Goal: Information Seeking & Learning: Learn about a topic

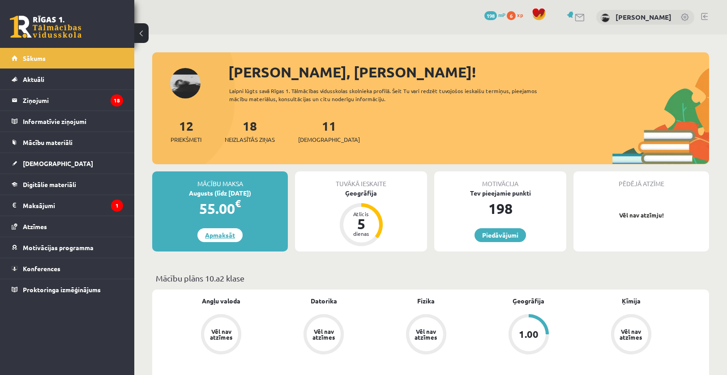
click at [222, 233] on link "Apmaksāt" at bounding box center [219, 235] width 45 height 14
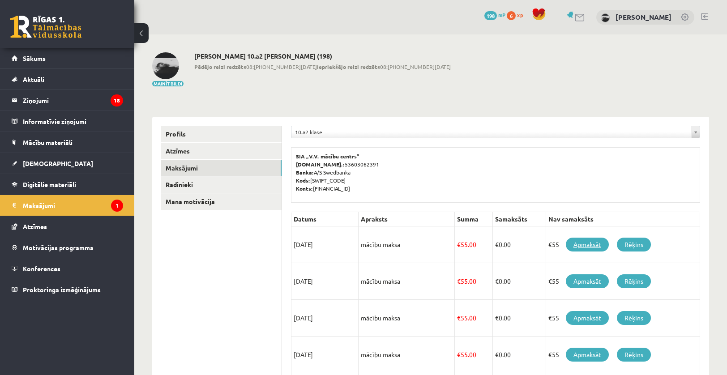
click at [586, 247] on link "Apmaksāt" at bounding box center [587, 245] width 43 height 14
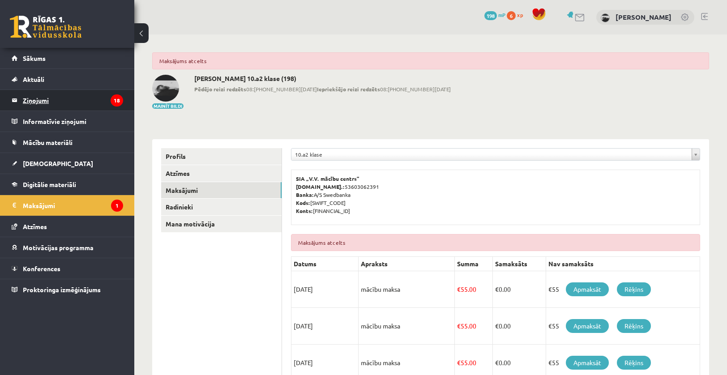
click at [78, 95] on legend "Ziņojumi 18" at bounding box center [73, 100] width 100 height 21
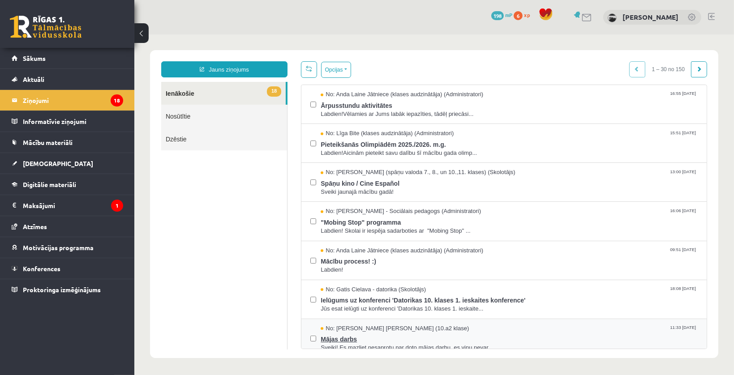
click at [367, 326] on span "No: Endija Elizabete Zēvalde (10.a2 klase)" at bounding box center [394, 328] width 148 height 9
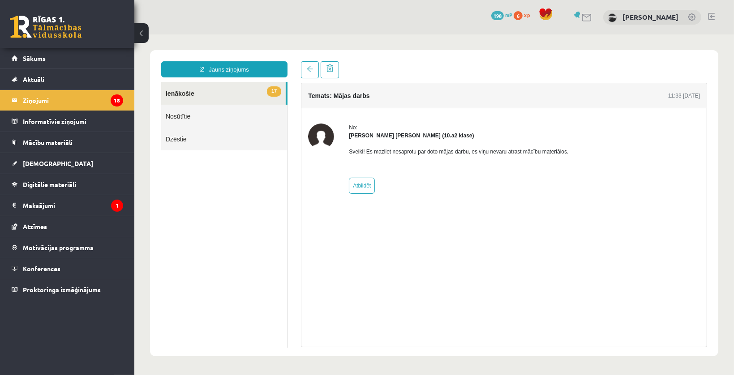
click at [247, 95] on link "17 Ienākošie" at bounding box center [223, 92] width 124 height 23
click at [211, 88] on link "17 Ienākošie" at bounding box center [223, 92] width 124 height 23
click at [143, 34] on button at bounding box center [141, 33] width 14 height 20
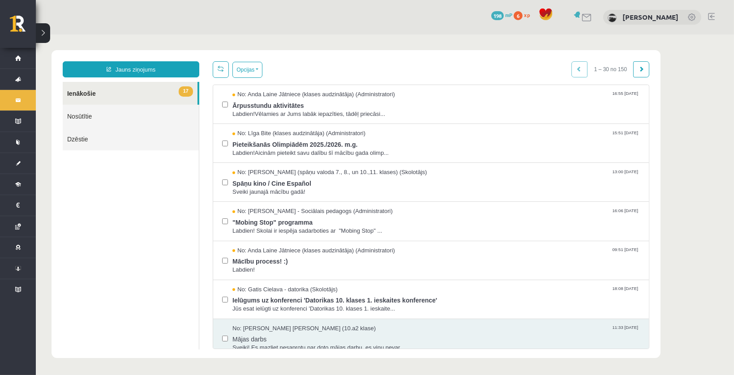
click at [45, 34] on button at bounding box center [43, 33] width 14 height 20
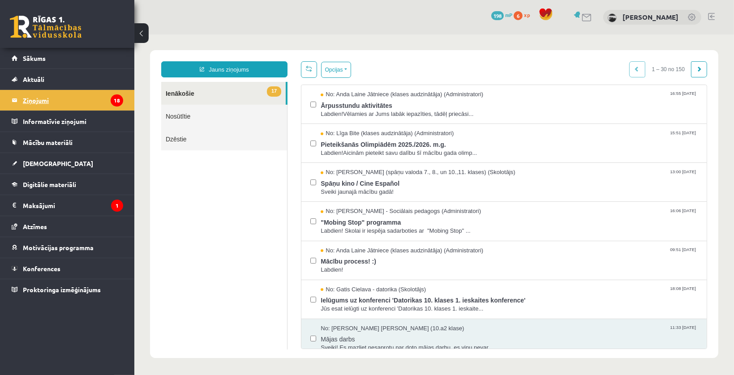
click at [47, 107] on legend "Ziņojumi 18" at bounding box center [73, 100] width 100 height 21
click at [47, 145] on span "Mācību materiāli" at bounding box center [48, 142] width 50 height 8
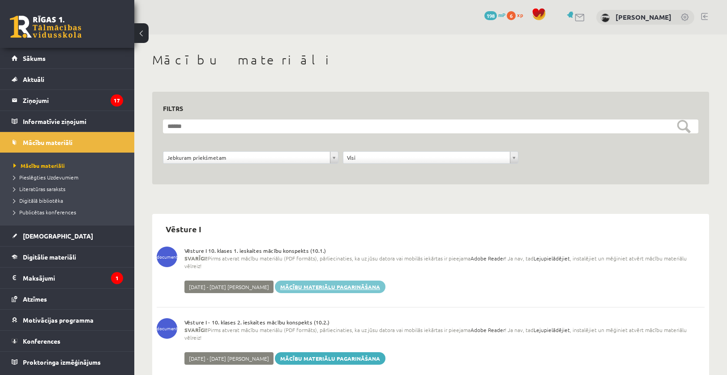
click at [324, 281] on link "Mācību materiālu pagarināšana" at bounding box center [330, 287] width 111 height 13
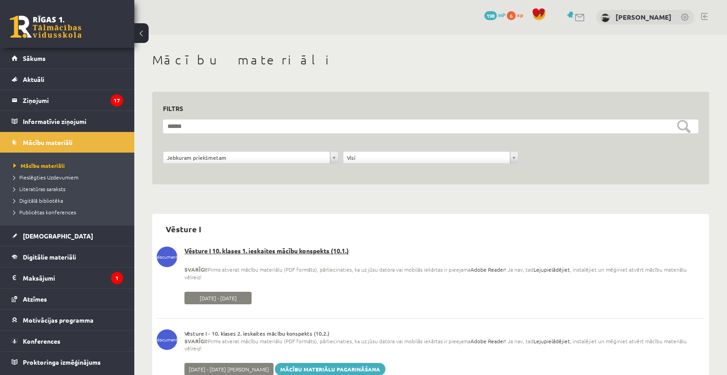
click at [215, 292] on span "2025-09-11 - 2025-09-25" at bounding box center [217, 298] width 67 height 13
click at [345, 363] on link "Mācību materiālu pagarināšana" at bounding box center [330, 369] width 111 height 13
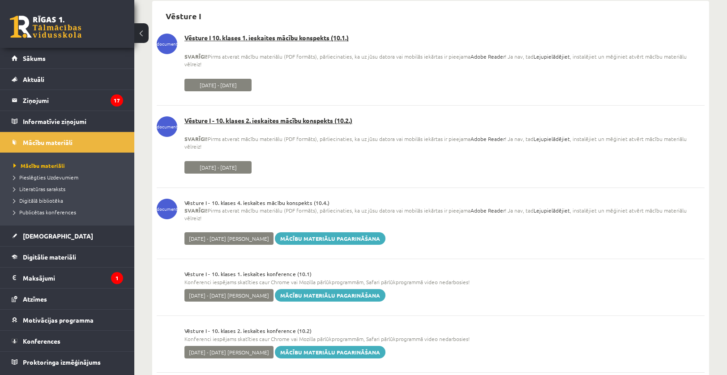
scroll to position [215, 0]
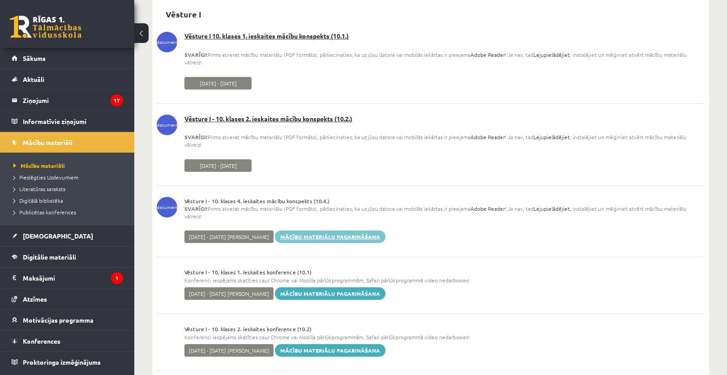
click at [356, 230] on link "Mācību materiālu pagarināšana" at bounding box center [330, 236] width 111 height 13
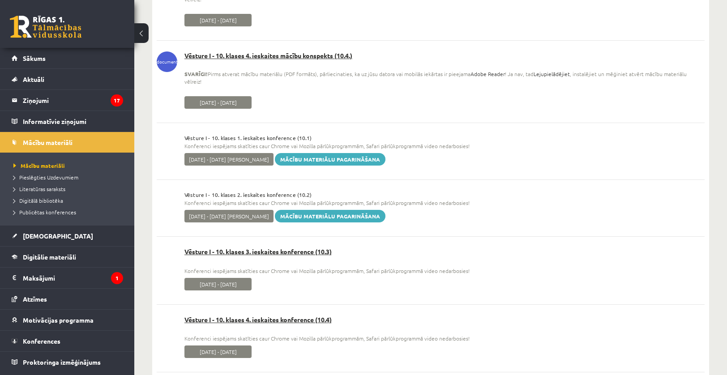
scroll to position [349, 0]
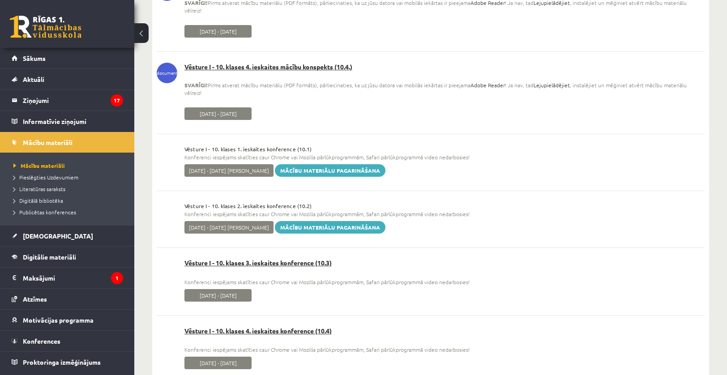
click at [339, 164] on link "Mācību materiālu pagarināšana" at bounding box center [330, 170] width 111 height 13
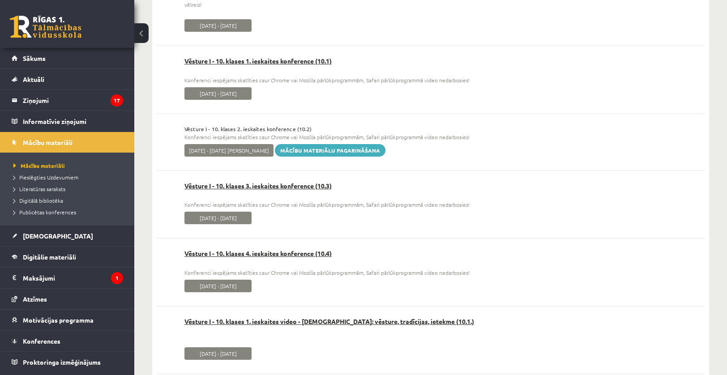
scroll to position [439, 0]
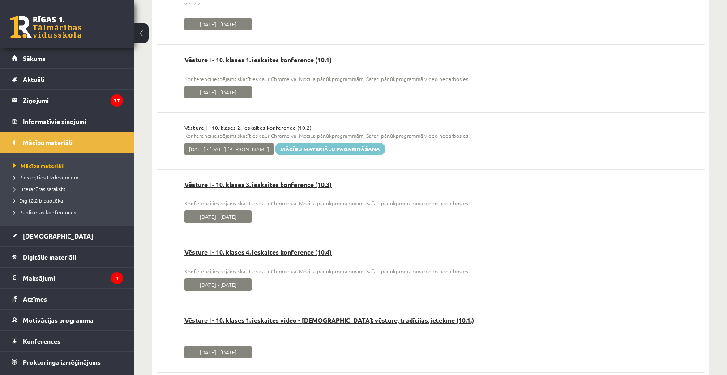
click at [344, 143] on link "Mācību materiālu pagarināšana" at bounding box center [330, 149] width 111 height 13
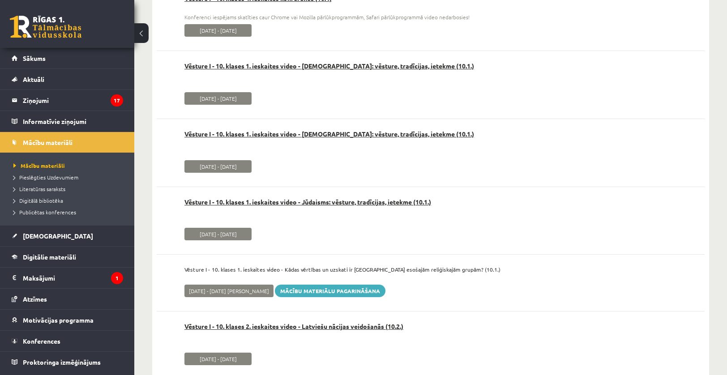
scroll to position [707, 0]
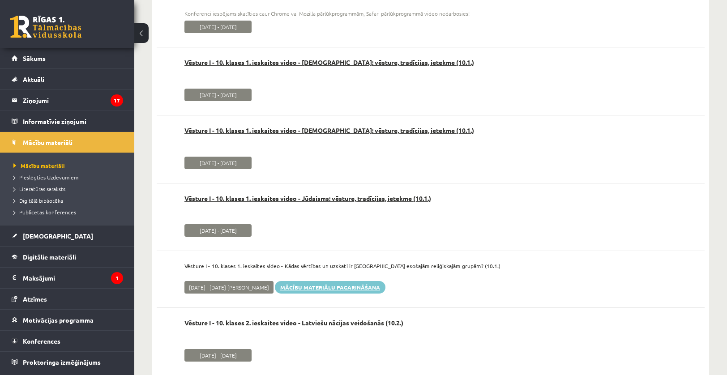
click at [341, 281] on link "Mācību materiālu pagarināšana" at bounding box center [330, 287] width 111 height 13
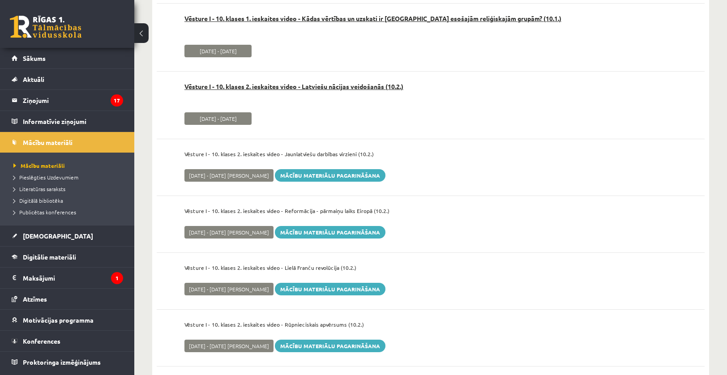
scroll to position [956, 0]
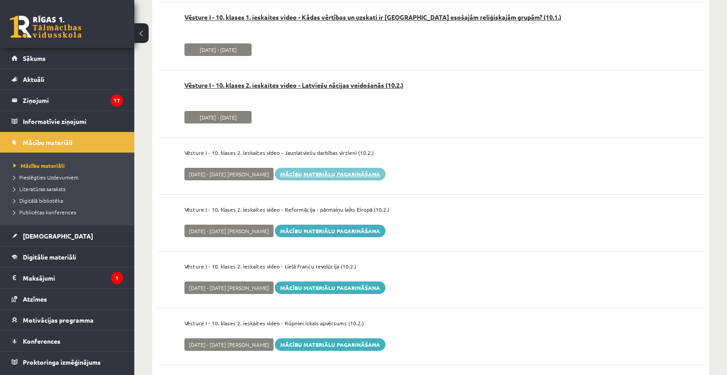
click at [351, 168] on link "Mācību materiālu pagarināšana" at bounding box center [330, 174] width 111 height 13
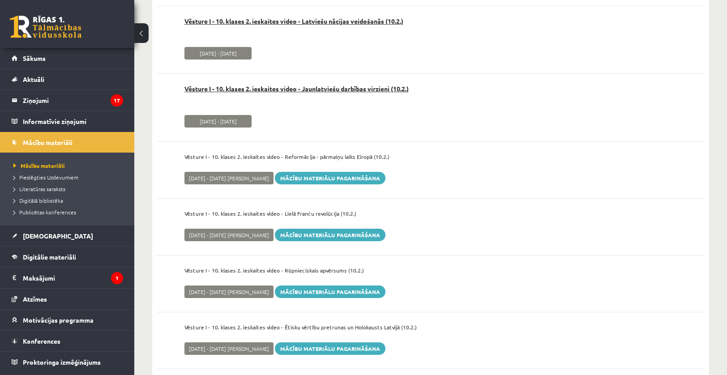
scroll to position [1017, 0]
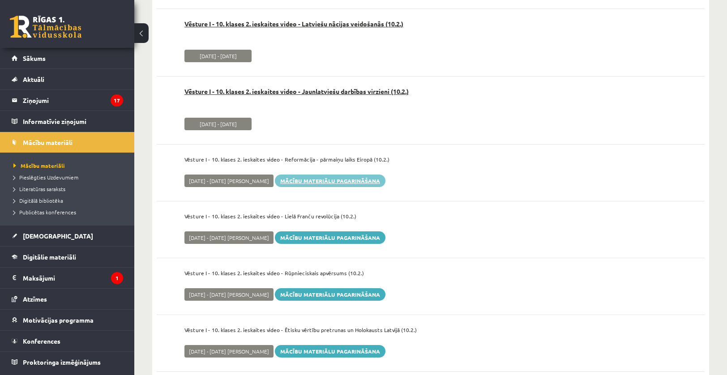
click at [356, 175] on link "Mācību materiālu pagarināšana" at bounding box center [330, 181] width 111 height 13
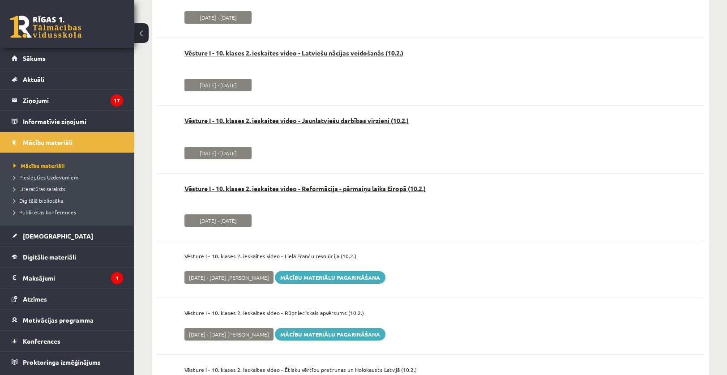
scroll to position [988, 0]
click at [339, 271] on link "Mācību materiālu pagarināšana" at bounding box center [330, 277] width 111 height 13
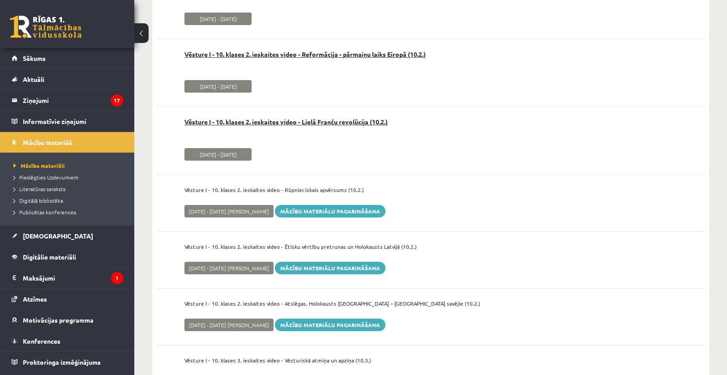
scroll to position [1110, 0]
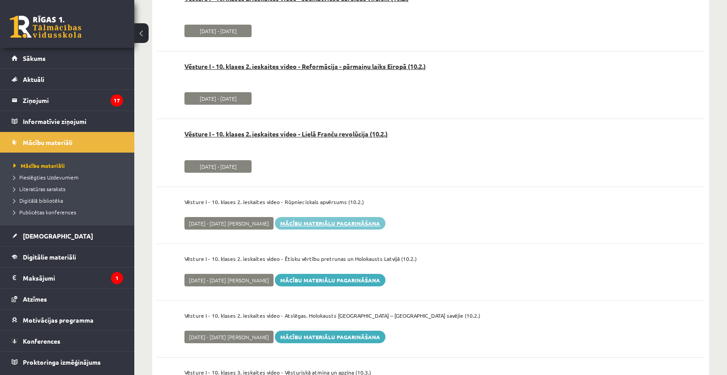
click at [341, 217] on link "Mācību materiālu pagarināšana" at bounding box center [330, 223] width 111 height 13
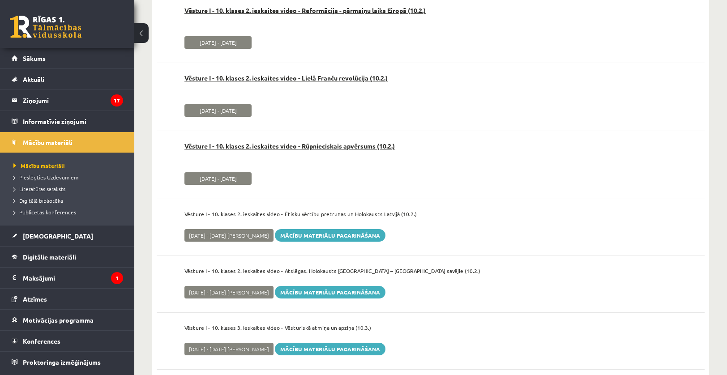
scroll to position [1165, 0]
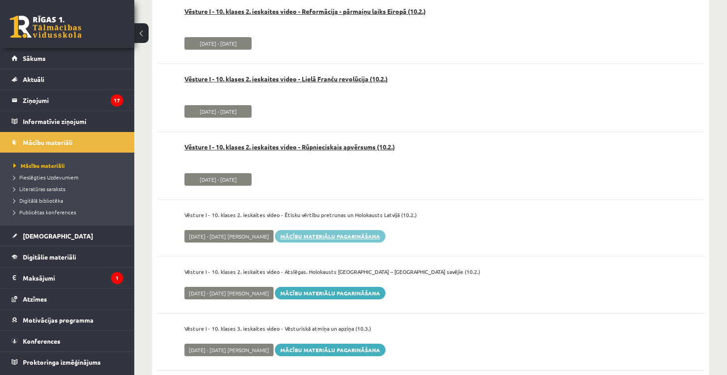
click at [330, 230] on link "Mācību materiālu pagarināšana" at bounding box center [330, 236] width 111 height 13
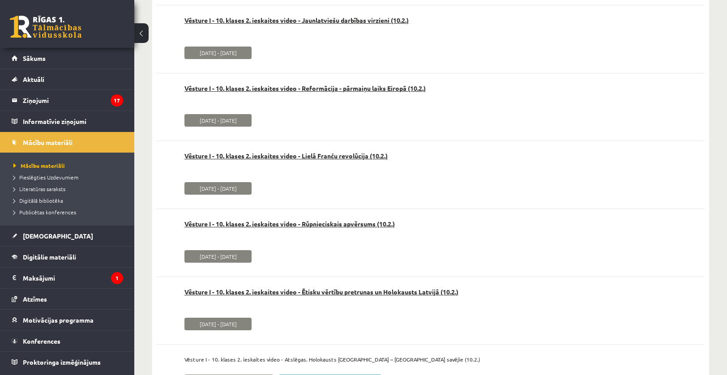
scroll to position [1330, 0]
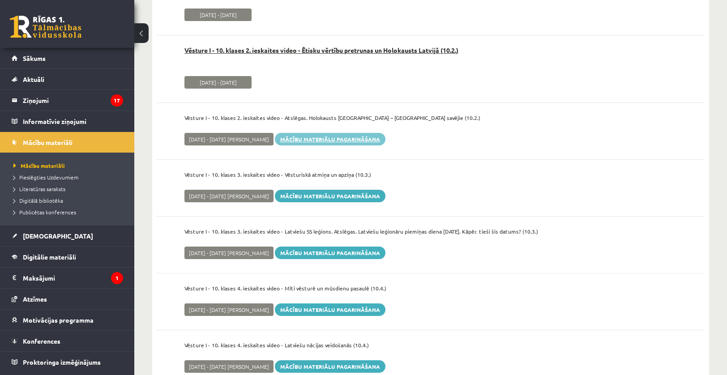
click at [362, 133] on link "Mācību materiālu pagarināšana" at bounding box center [330, 139] width 111 height 13
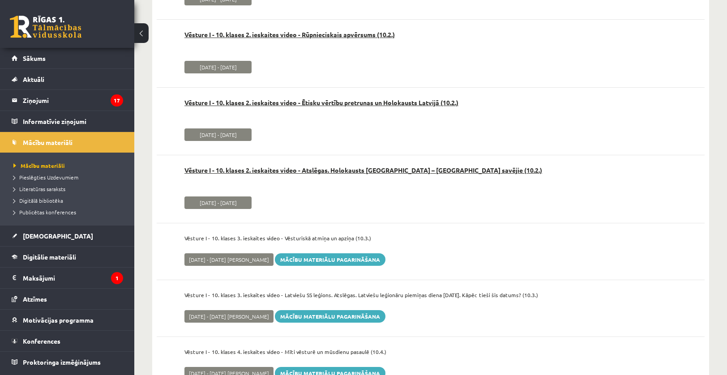
scroll to position [1341, 0]
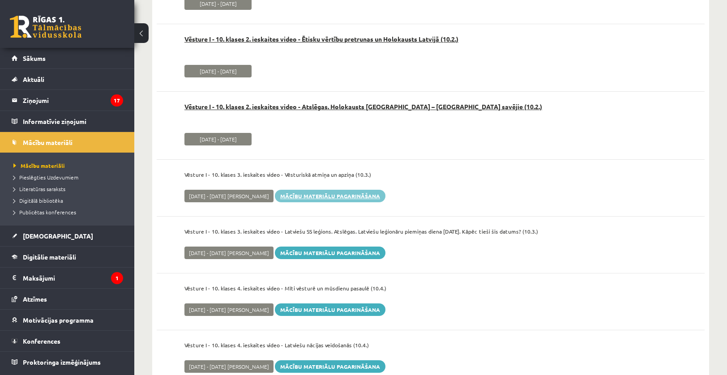
click at [334, 190] on link "Mācību materiālu pagarināšana" at bounding box center [330, 196] width 111 height 13
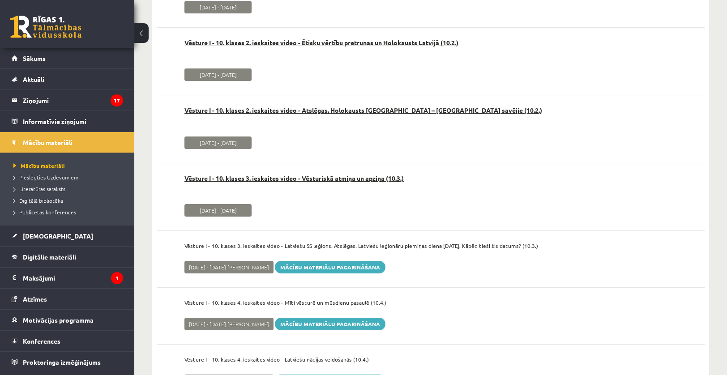
scroll to position [1352, 0]
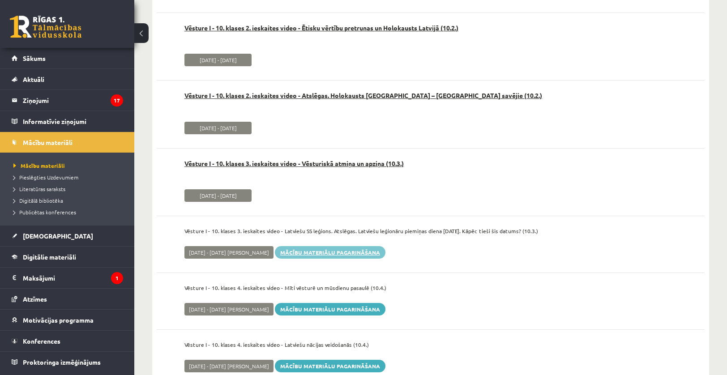
click at [329, 246] on link "Mācību materiālu pagarināšana" at bounding box center [330, 252] width 111 height 13
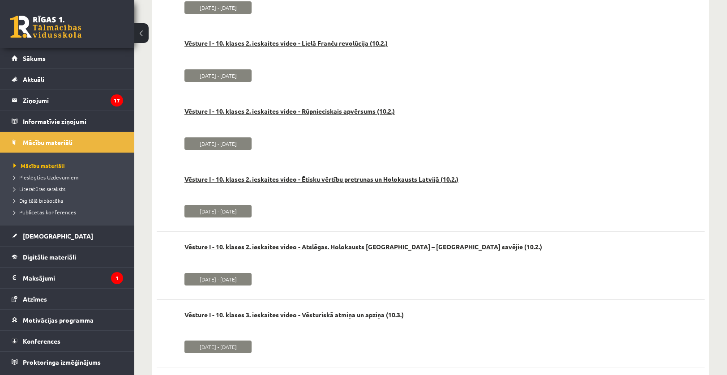
scroll to position [1363, 0]
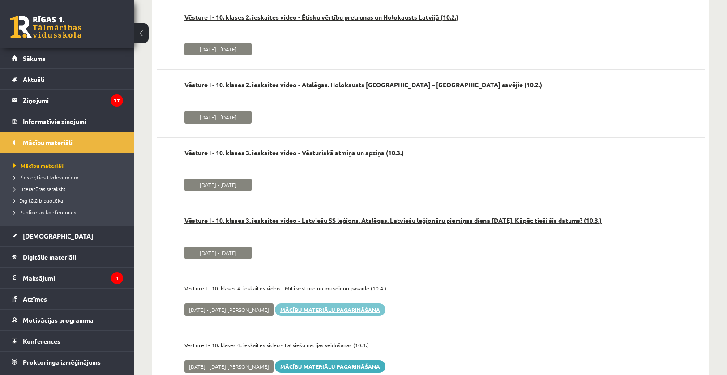
click at [335, 303] on link "Mācību materiālu pagarināšana" at bounding box center [330, 309] width 111 height 13
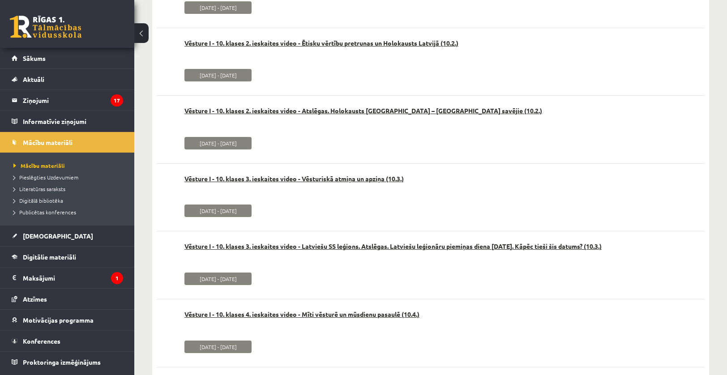
scroll to position [1374, 0]
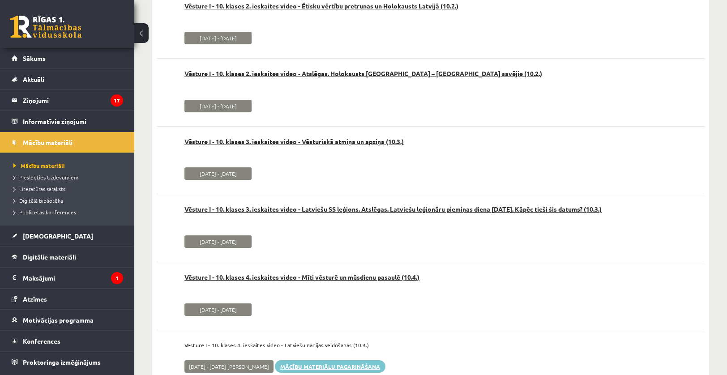
click at [320, 360] on link "Mācību materiālu pagarināšana" at bounding box center [330, 366] width 111 height 13
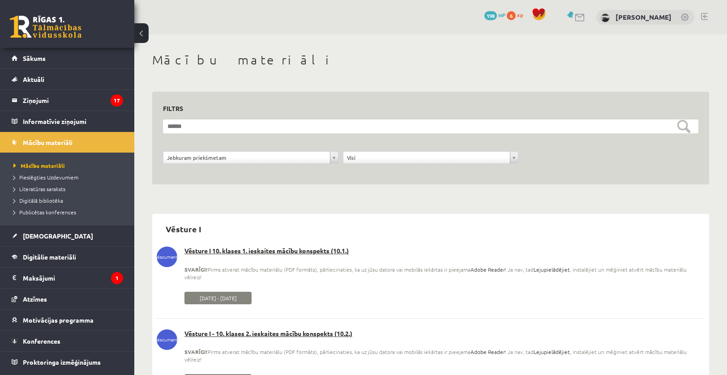
click at [215, 292] on span "[DATE] - [DATE]" at bounding box center [217, 298] width 67 height 13
click at [209, 248] on link "Vēsture I 10. klases 1. ieskaites mācību konspekts (10.1.)" at bounding box center [431, 251] width 548 height 9
click at [47, 22] on link at bounding box center [46, 27] width 72 height 22
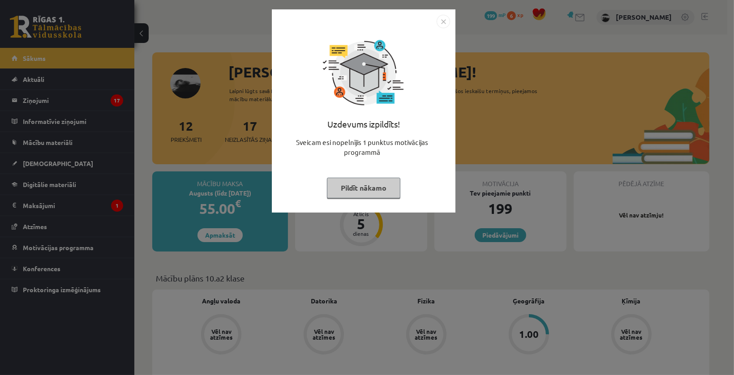
click at [353, 188] on button "Pildīt nākamo" at bounding box center [363, 188] width 73 height 21
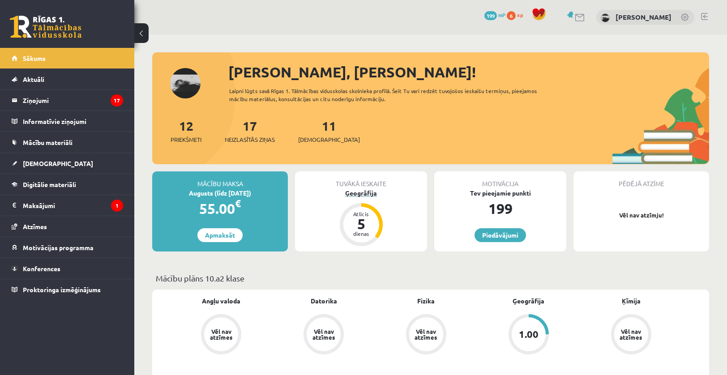
click at [364, 219] on div "5" at bounding box center [361, 224] width 27 height 14
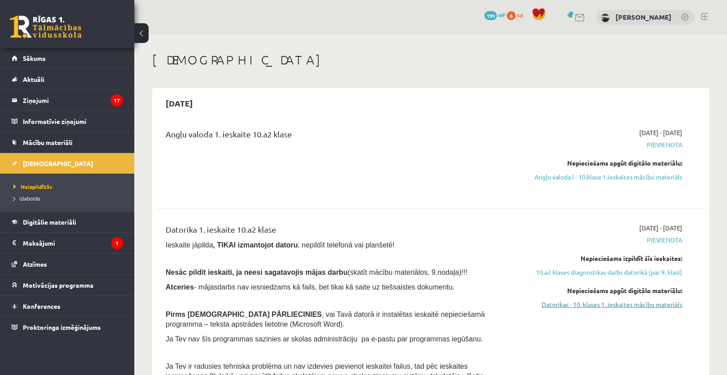
click at [642, 307] on link "Datorikas - 10. klases 1. ieskaites mācību materiāls" at bounding box center [600, 304] width 163 height 9
click at [644, 302] on link "Datorikas - 10. klases 1. ieskaites mācību materiāls" at bounding box center [600, 304] width 163 height 9
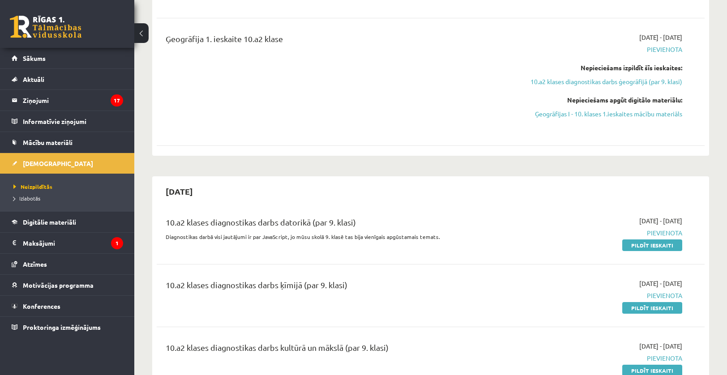
scroll to position [400, 0]
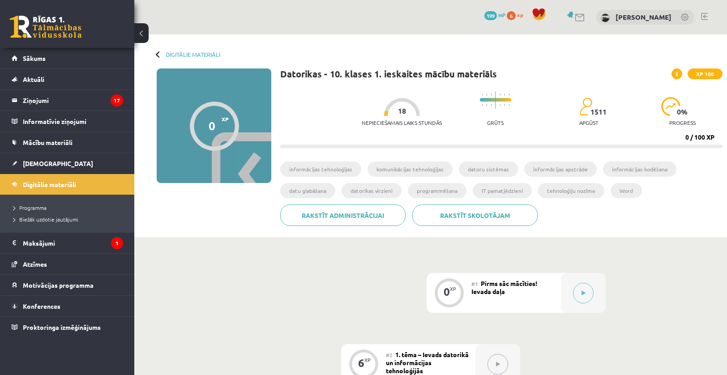
click at [448, 301] on div "0 XP" at bounding box center [448, 291] width 27 height 27
click at [588, 301] on button at bounding box center [583, 293] width 21 height 21
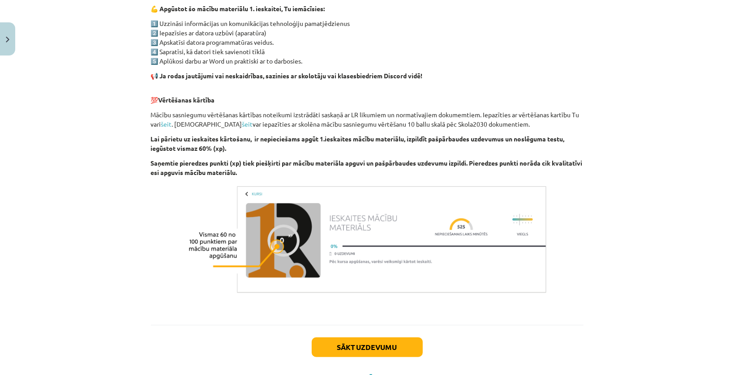
scroll to position [574, 0]
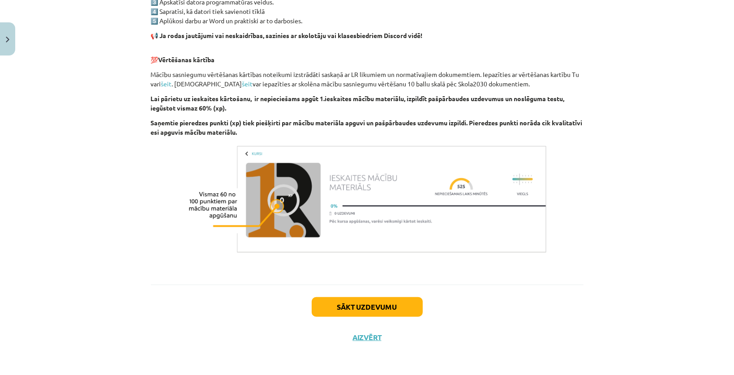
click at [360, 307] on button "Sākt uzdevumu" at bounding box center [366, 307] width 111 height 20
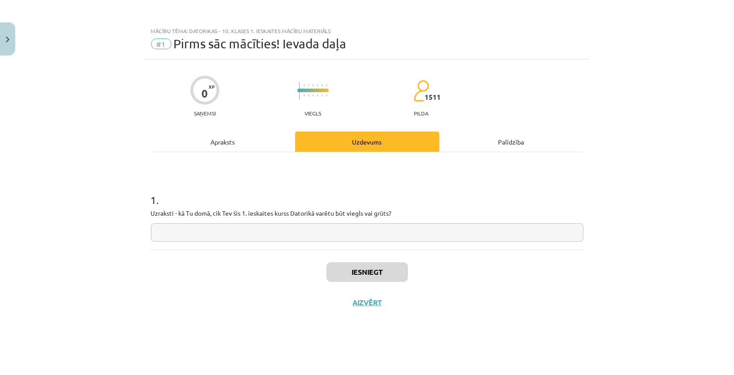
click at [331, 233] on input "text" at bounding box center [367, 232] width 432 height 18
type input "*"
type input "**********"
click at [376, 281] on button "Iesniegt" at bounding box center [366, 272] width 81 height 20
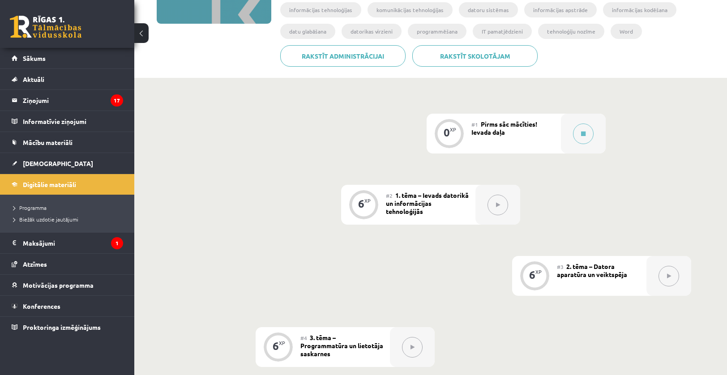
scroll to position [160, 0]
click at [447, 136] on div "0" at bounding box center [447, 132] width 6 height 8
click at [498, 204] on icon at bounding box center [498, 203] width 4 height 5
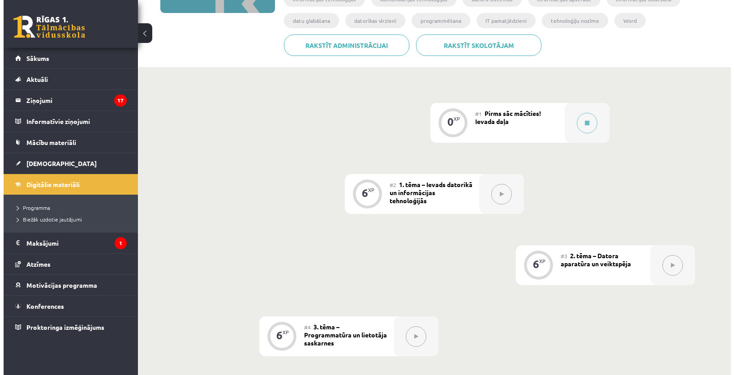
scroll to position [167, 0]
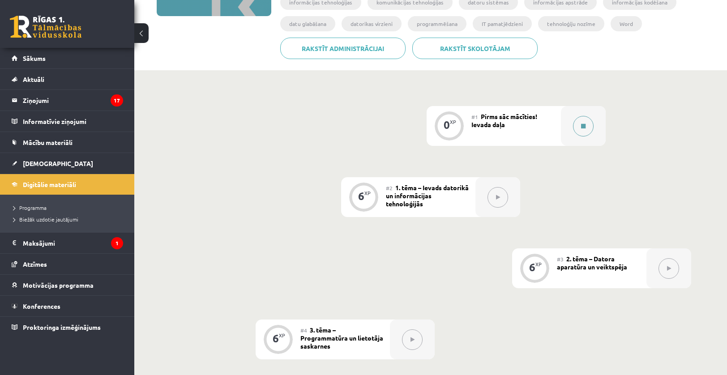
click at [591, 116] on div at bounding box center [583, 126] width 45 height 40
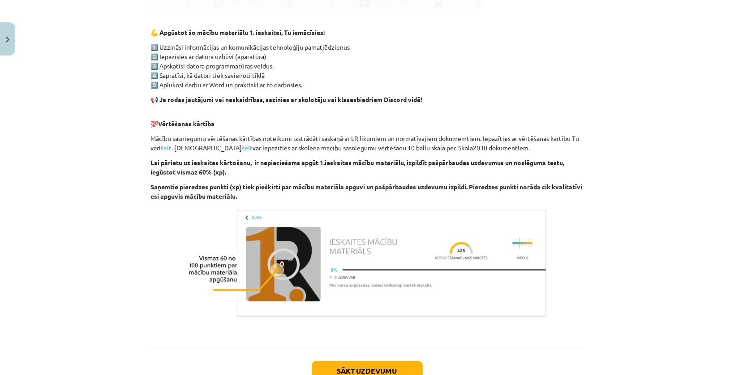
scroll to position [574, 0]
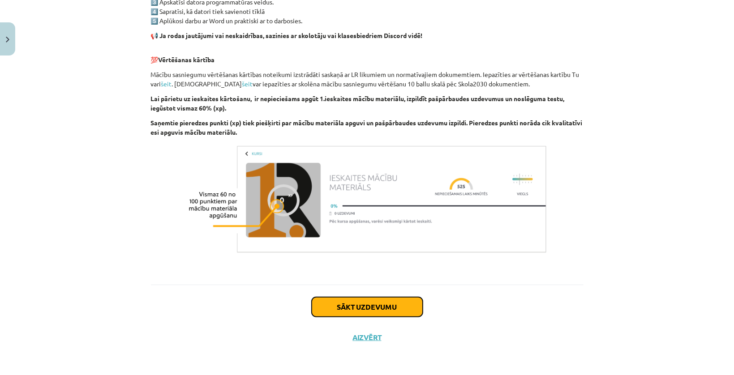
click at [363, 310] on button "Sākt uzdevumu" at bounding box center [366, 307] width 111 height 20
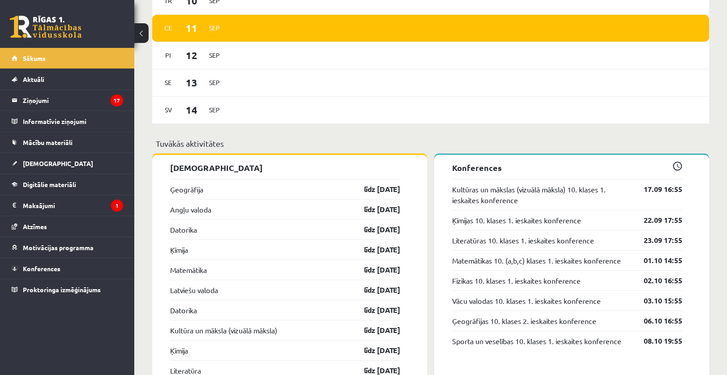
scroll to position [680, 0]
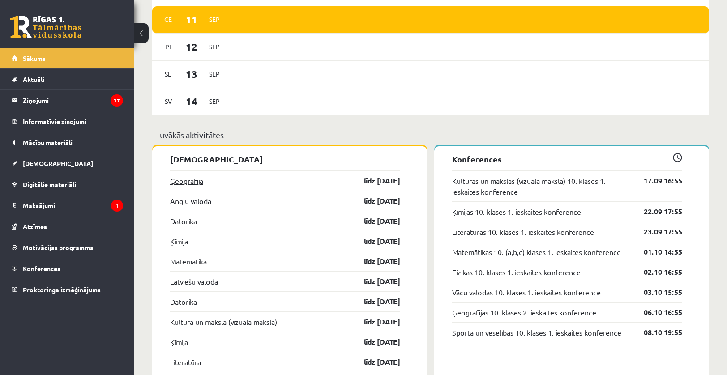
click at [195, 184] on link "Ģeogrāfija" at bounding box center [186, 180] width 33 height 11
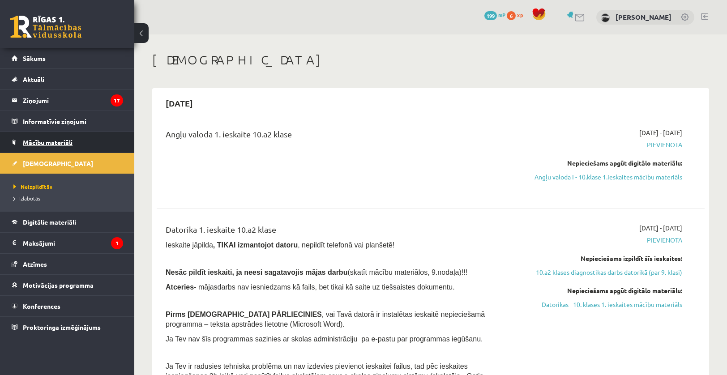
click at [75, 132] on link "Mācību materiāli" at bounding box center [67, 142] width 111 height 21
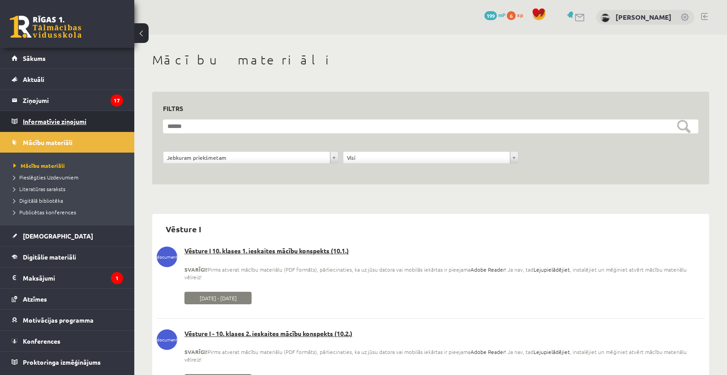
click at [47, 119] on legend "Informatīvie ziņojumi 0" at bounding box center [73, 121] width 100 height 21
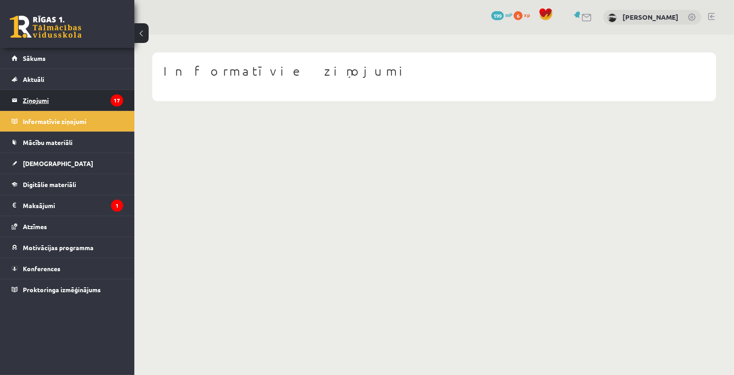
click at [60, 96] on legend "Ziņojumi 17" at bounding box center [73, 100] width 100 height 21
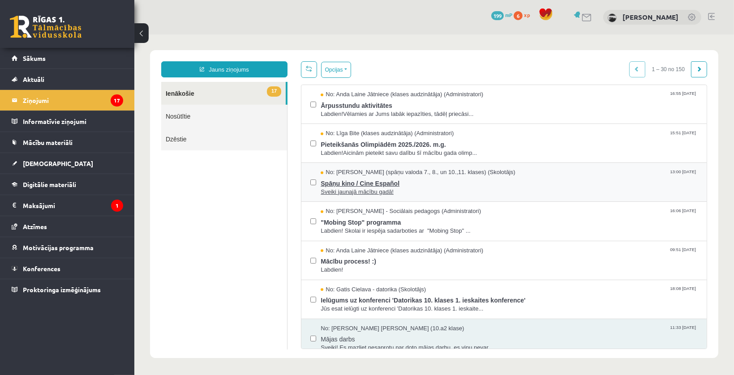
click at [482, 188] on span "Sveiki jaunajā mācību gadā!" at bounding box center [508, 192] width 377 height 9
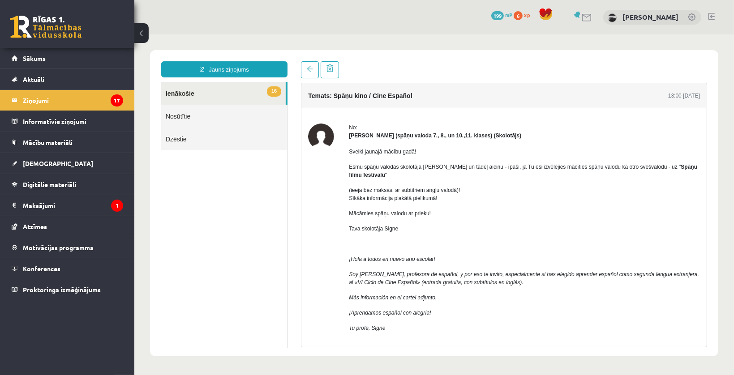
click at [258, 91] on link "16 Ienākošie" at bounding box center [223, 92] width 124 height 23
click at [309, 67] on span at bounding box center [309, 68] width 6 height 6
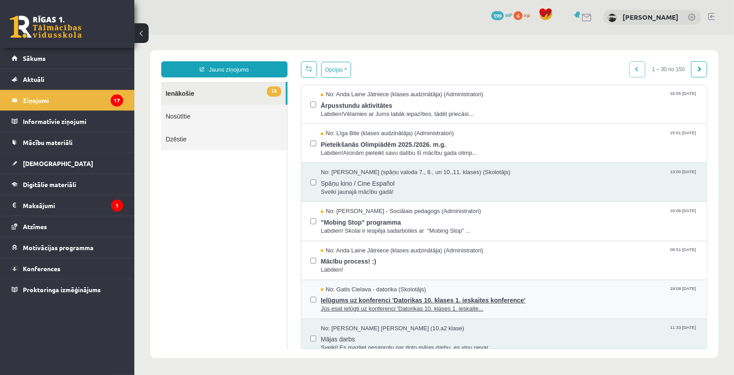
click at [383, 300] on span "Ielūgums uz konferenci 'Datorikas 10. klases 1. ieskaites konference'" at bounding box center [508, 298] width 377 height 11
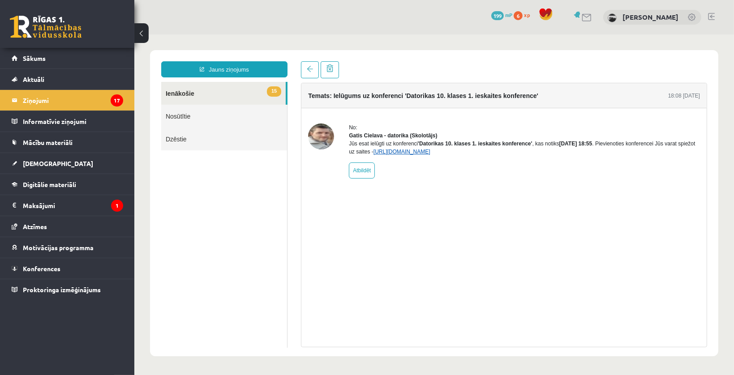
click at [430, 154] on link "https://eskola.r1tv.lv/conferences/4490/join" at bounding box center [401, 151] width 57 height 6
click at [79, 86] on link "Aktuāli" at bounding box center [67, 79] width 111 height 21
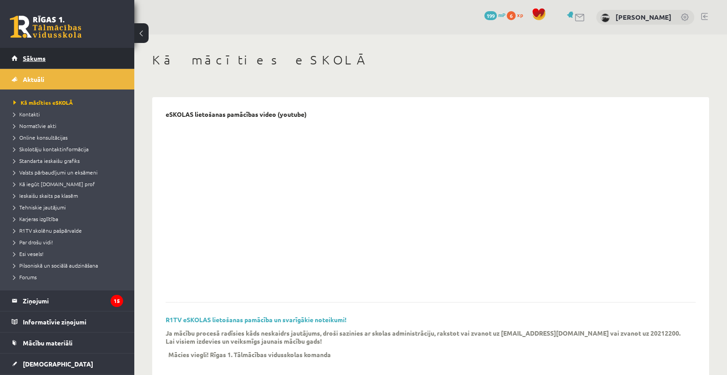
click at [32, 58] on span "Sākums" at bounding box center [34, 58] width 23 height 8
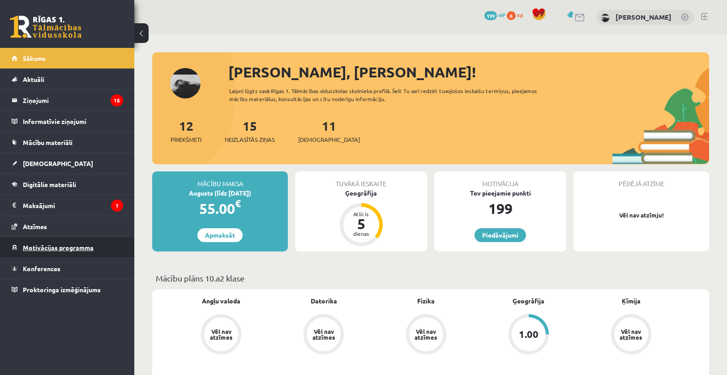
click at [81, 248] on span "Motivācijas programma" at bounding box center [58, 247] width 71 height 8
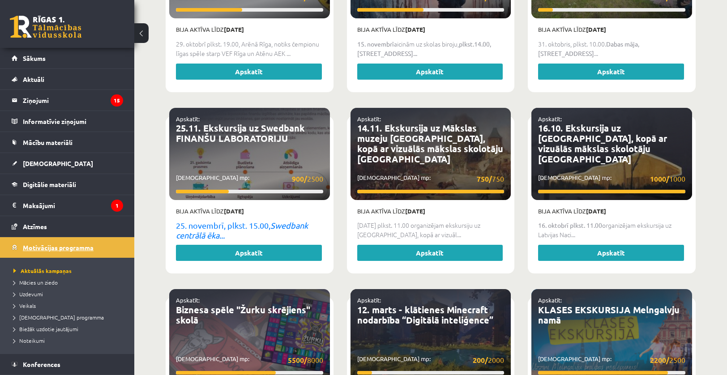
scroll to position [1027, 0]
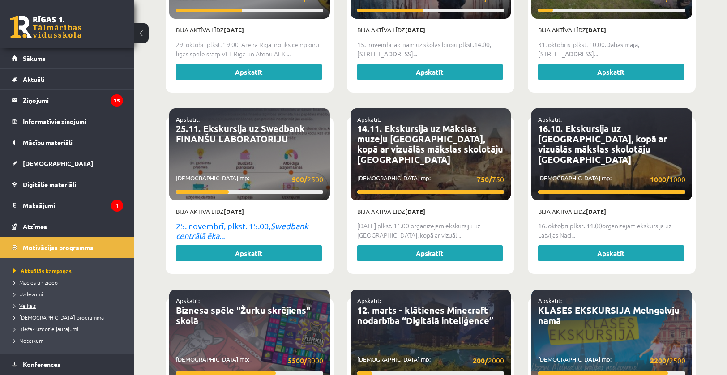
click at [25, 304] on span "Veikals" at bounding box center [24, 305] width 22 height 7
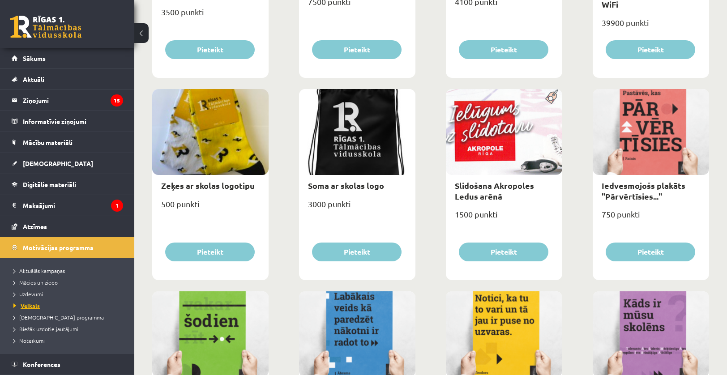
scroll to position [666, 0]
